Goal: Information Seeking & Learning: Learn about a topic

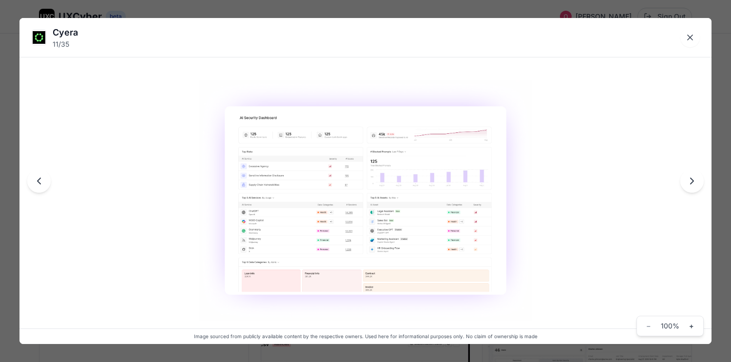
scroll to position [625, 0]
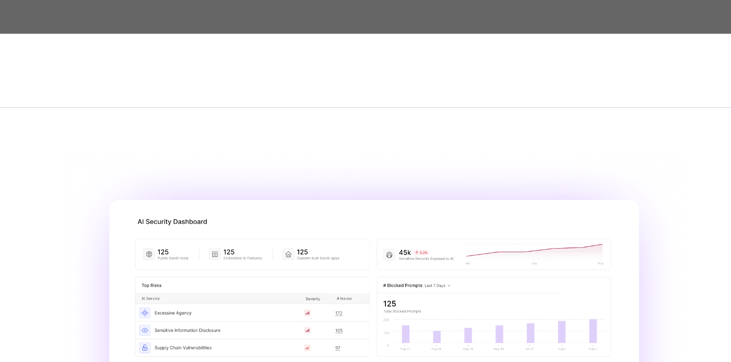
click at [341, 7] on div "Cyera 11 / 35 Image sourced from publicly available content by the respective o…" at bounding box center [365, 181] width 731 height 362
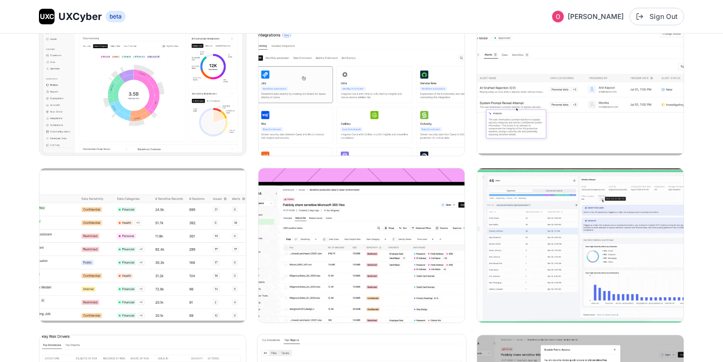
scroll to position [165, 0]
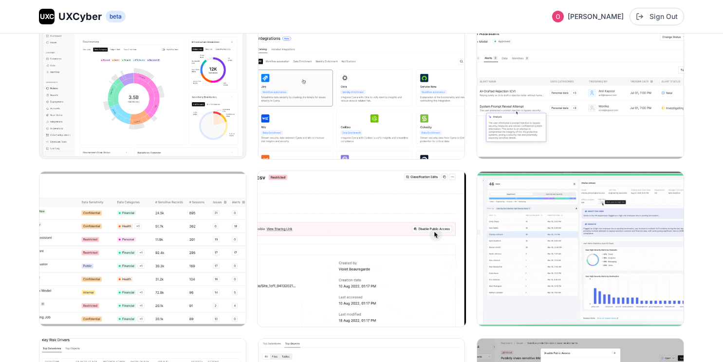
click at [403, 283] on img at bounding box center [362, 249] width 208 height 156
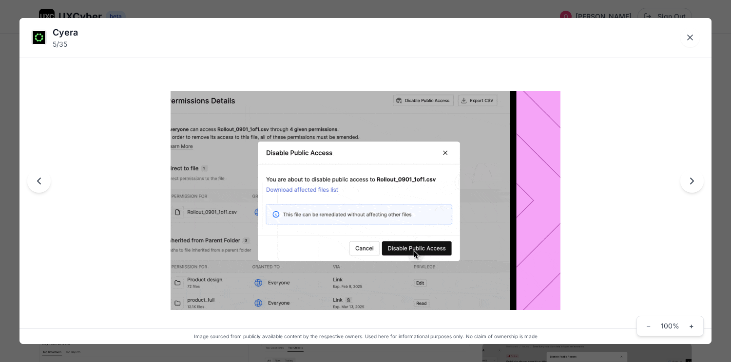
click at [302, 14] on div "Cyera 5 / 35 Image sourced from publicly available content by the respective ow…" at bounding box center [365, 181] width 731 height 362
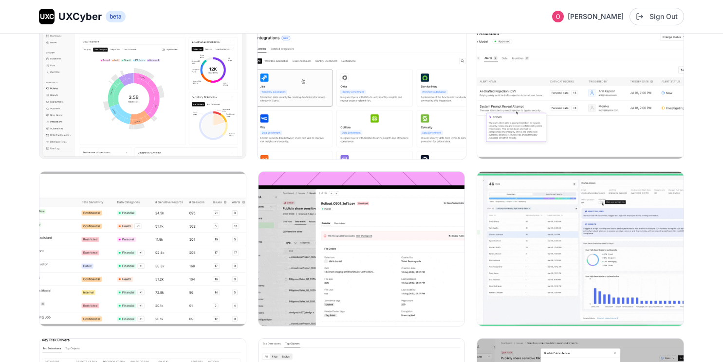
click at [331, 103] on img at bounding box center [362, 82] width 208 height 156
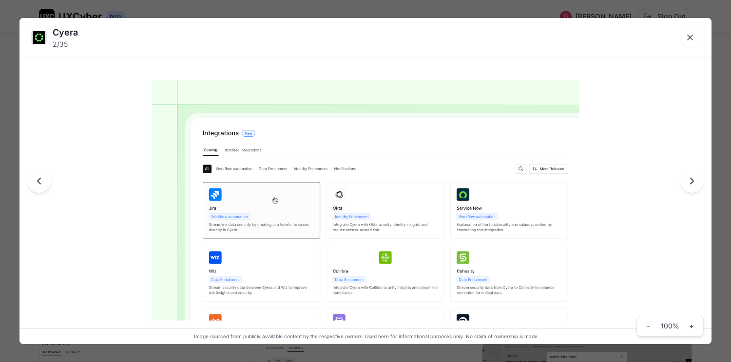
click at [287, 12] on div "Cyera 2 / 35 Image sourced from publicly available content by the respective ow…" at bounding box center [365, 181] width 731 height 362
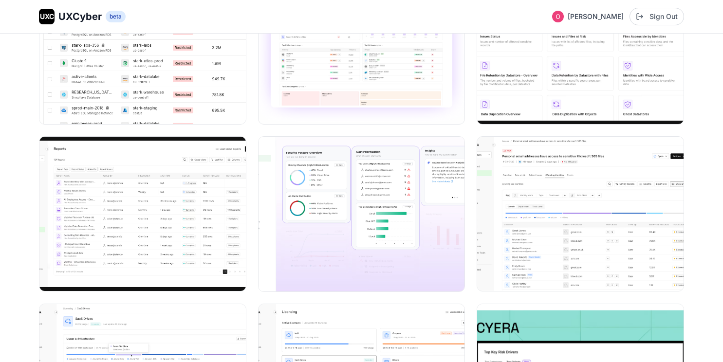
scroll to position [729, 0]
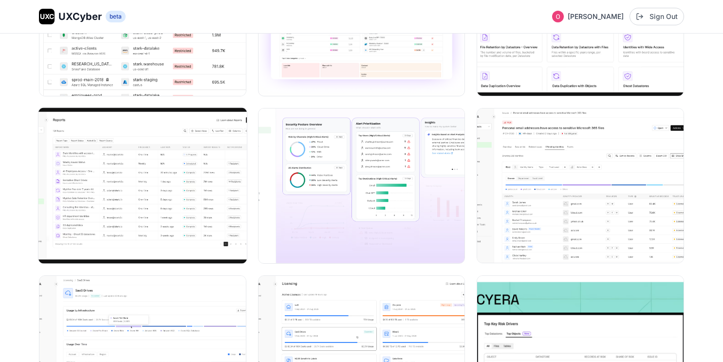
click at [137, 156] on img at bounding box center [142, 186] width 208 height 156
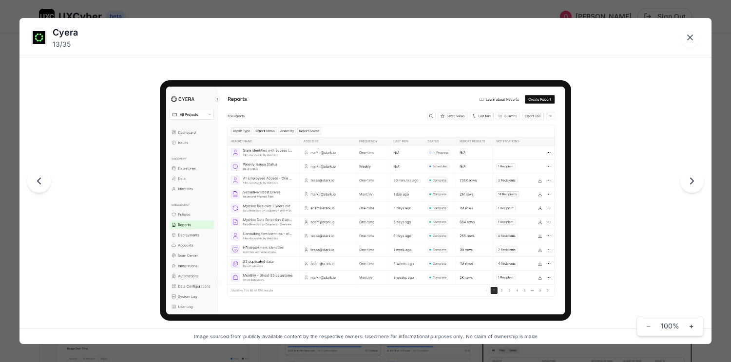
click at [596, 11] on div "Cyera 13 / 35 Image sourced from publicly available content by the respective o…" at bounding box center [365, 181] width 731 height 362
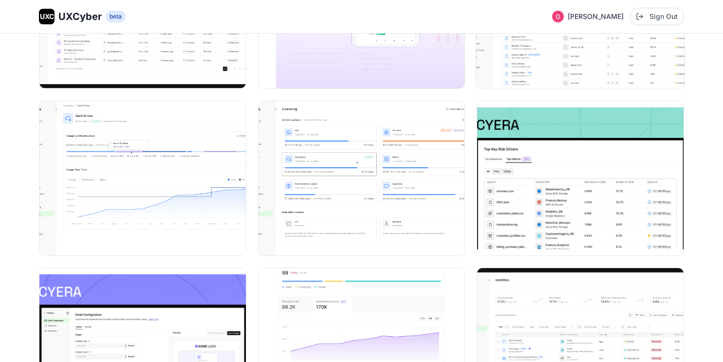
click at [564, 40] on img at bounding box center [580, 11] width 208 height 156
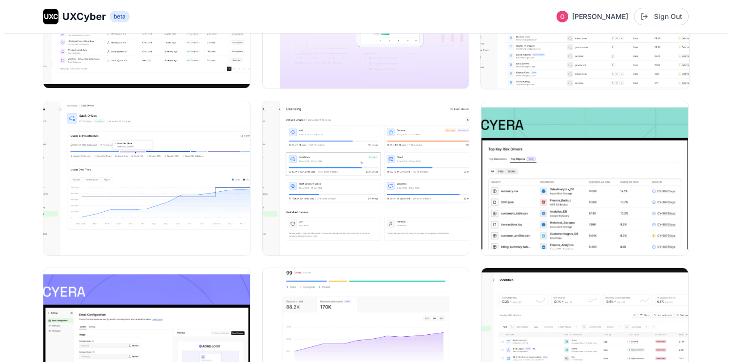
scroll to position [911, 0]
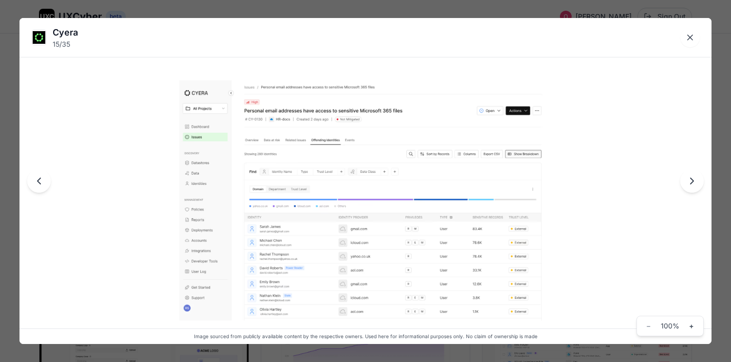
click at [294, 273] on img at bounding box center [365, 200] width 373 height 241
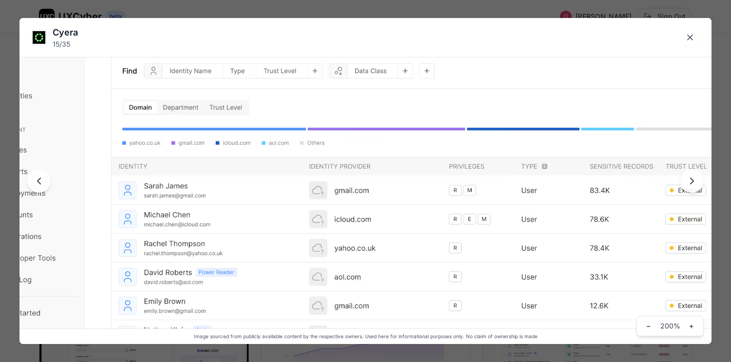
click at [218, 199] on img at bounding box center [365, 130] width 779 height 503
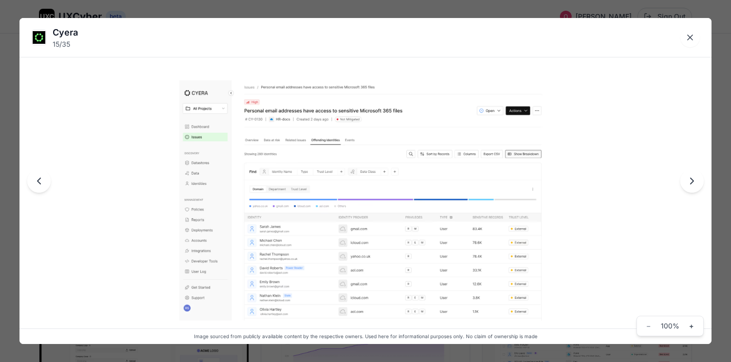
click at [498, 12] on div "Cyera 15 / 35 Image sourced from publicly available content by the respective o…" at bounding box center [365, 181] width 731 height 362
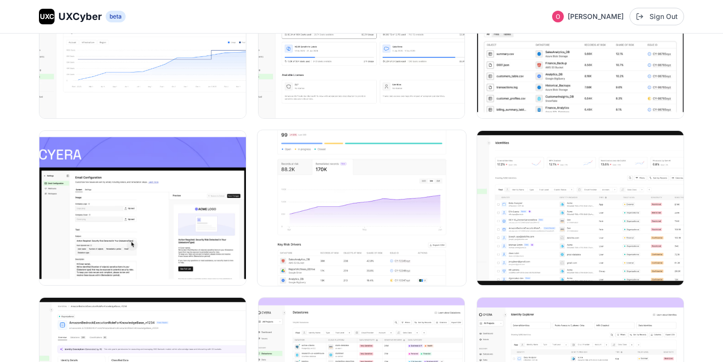
scroll to position [1072, 0]
